Goal: Find specific page/section: Find specific page/section

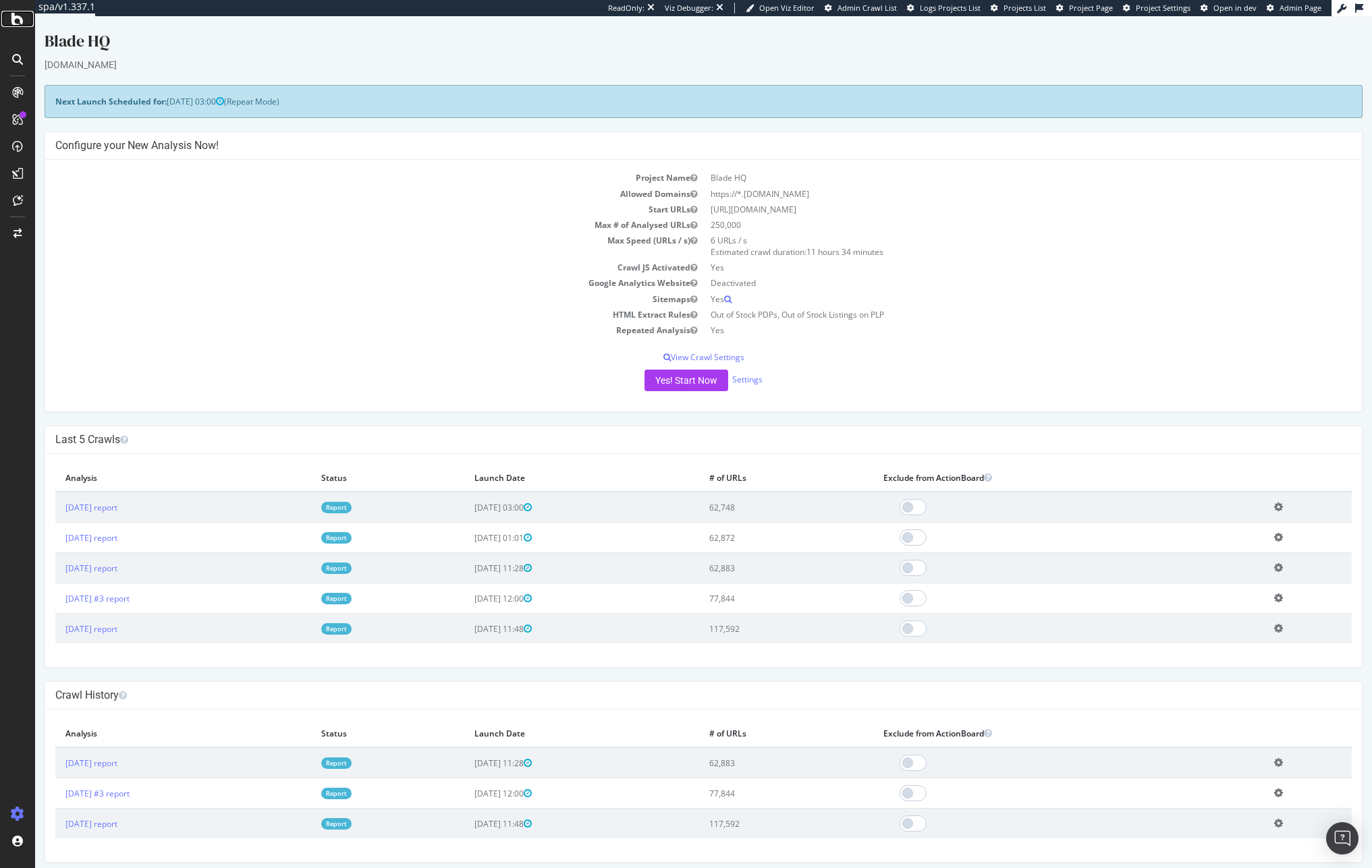
click at [16, 20] on icon at bounding box center [17, 19] width 12 height 16
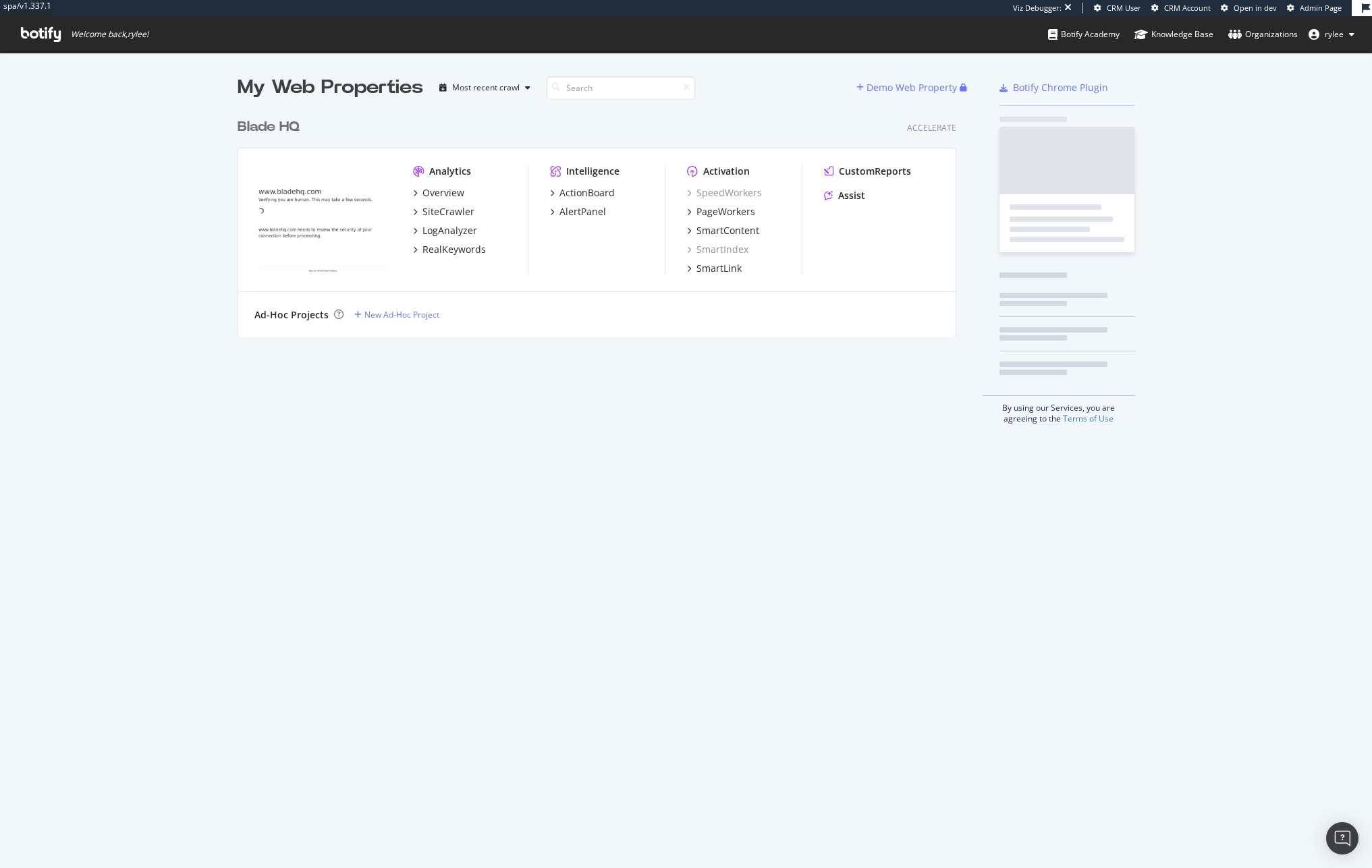
scroll to position [236, 730]
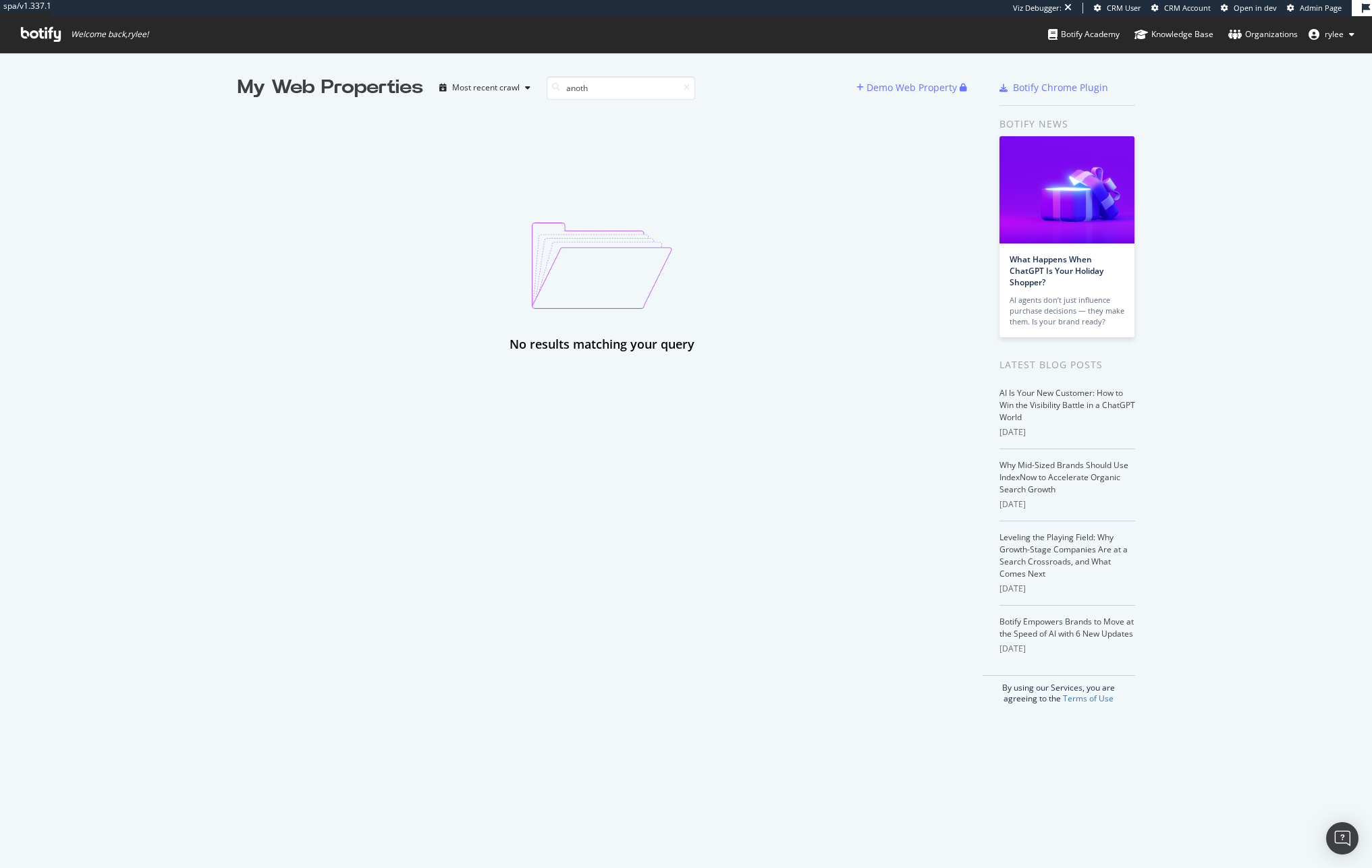
type input "anoth"
